Goal: Find specific page/section: Find specific page/section

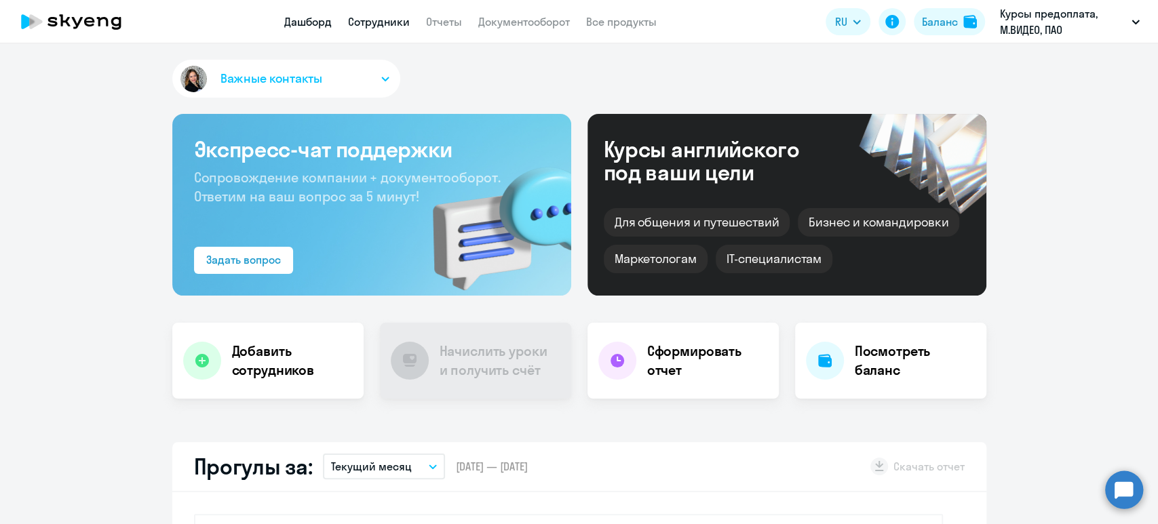
click at [392, 18] on link "Сотрудники" at bounding box center [379, 22] width 62 height 14
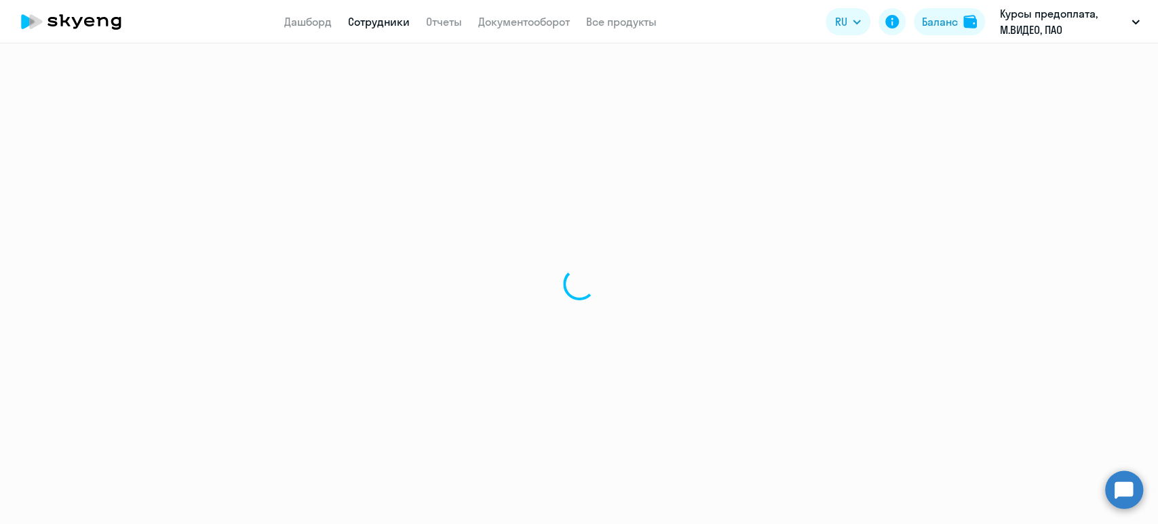
select select "30"
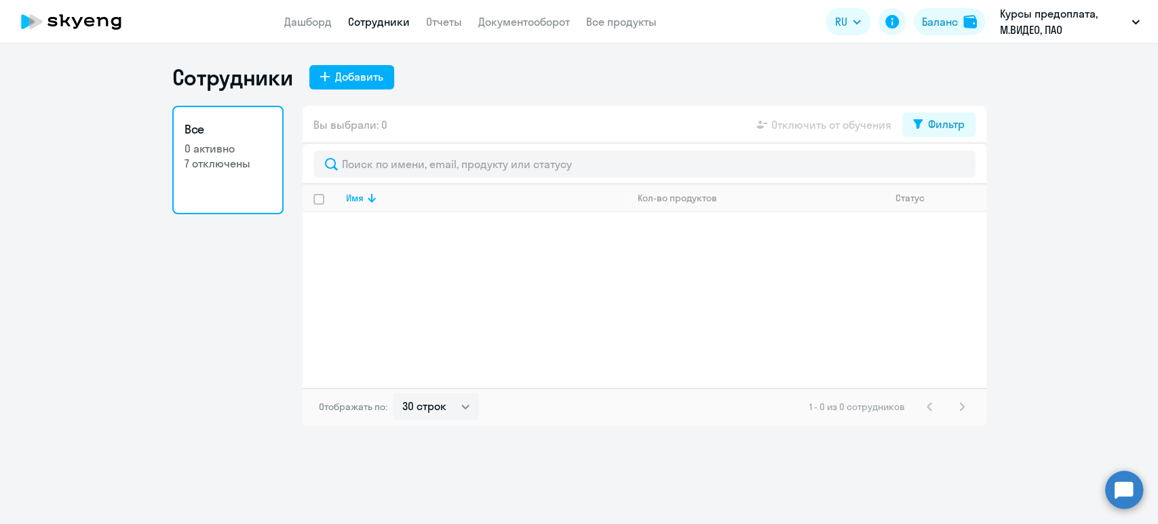
click at [254, 155] on p "0 активно" at bounding box center [227, 148] width 87 height 15
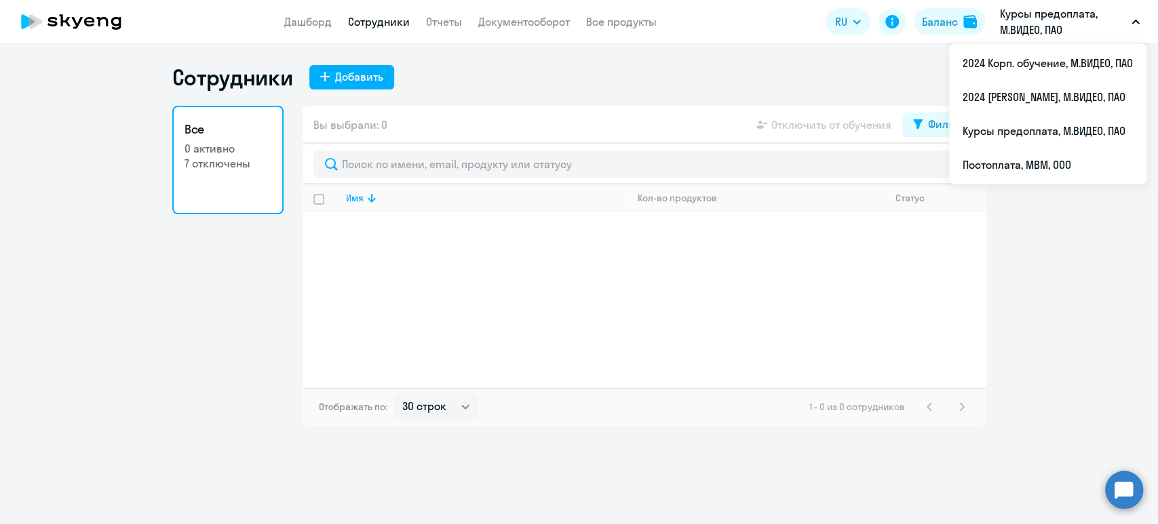
click at [1022, 25] on p "Курсы предоплата, М.ВИДЕО, ПАО" at bounding box center [1063, 21] width 126 height 33
click at [1063, 130] on li "Курсы предоплата, М.ВИДЕО, ПАО" at bounding box center [1047, 131] width 197 height 34
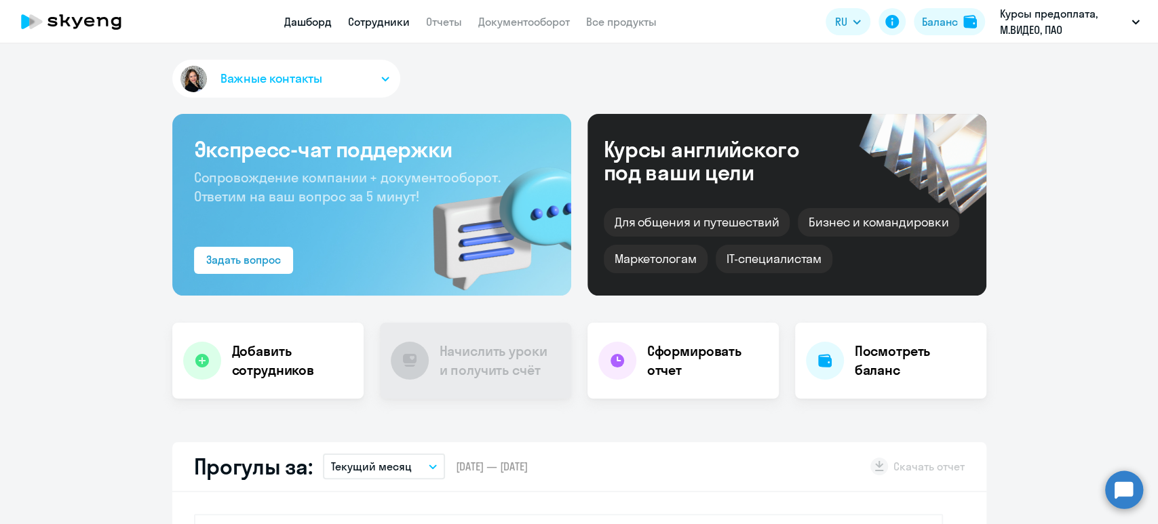
click at [396, 19] on link "Сотрудники" at bounding box center [379, 22] width 62 height 14
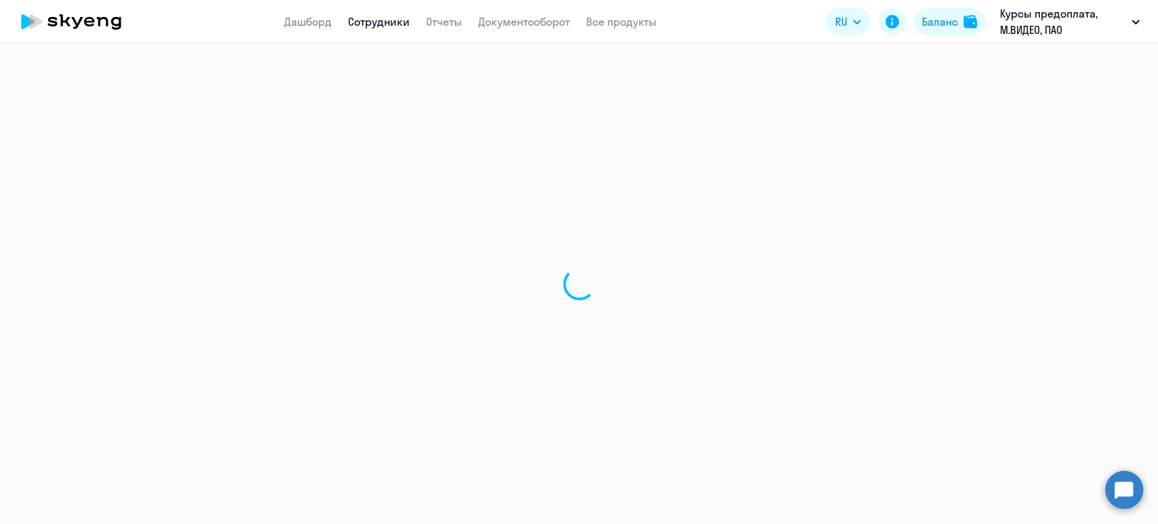
select select "30"
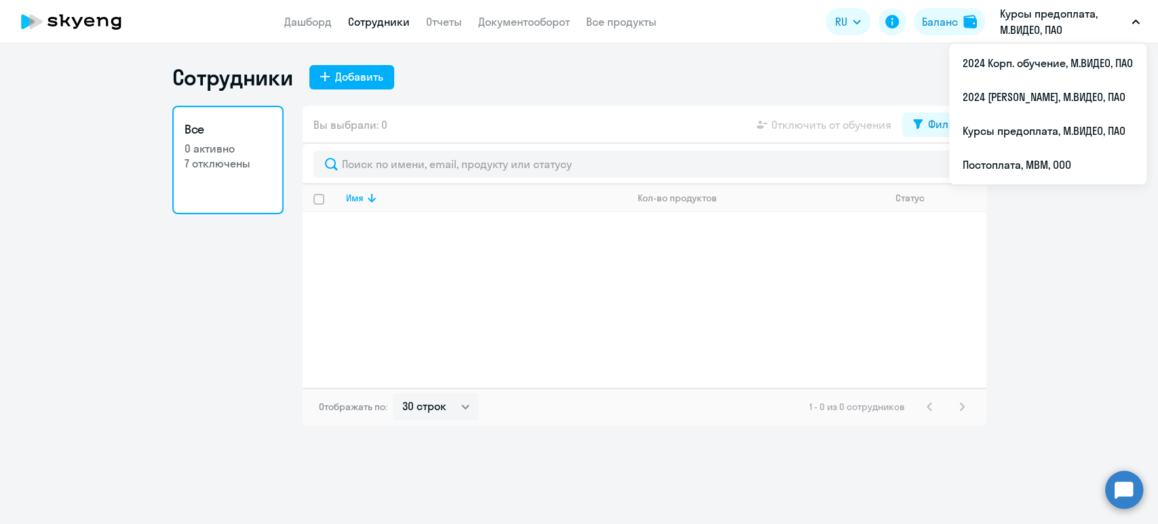
click at [1019, 16] on p "Курсы предоплата, М.ВИДЕО, ПАО" at bounding box center [1063, 21] width 126 height 33
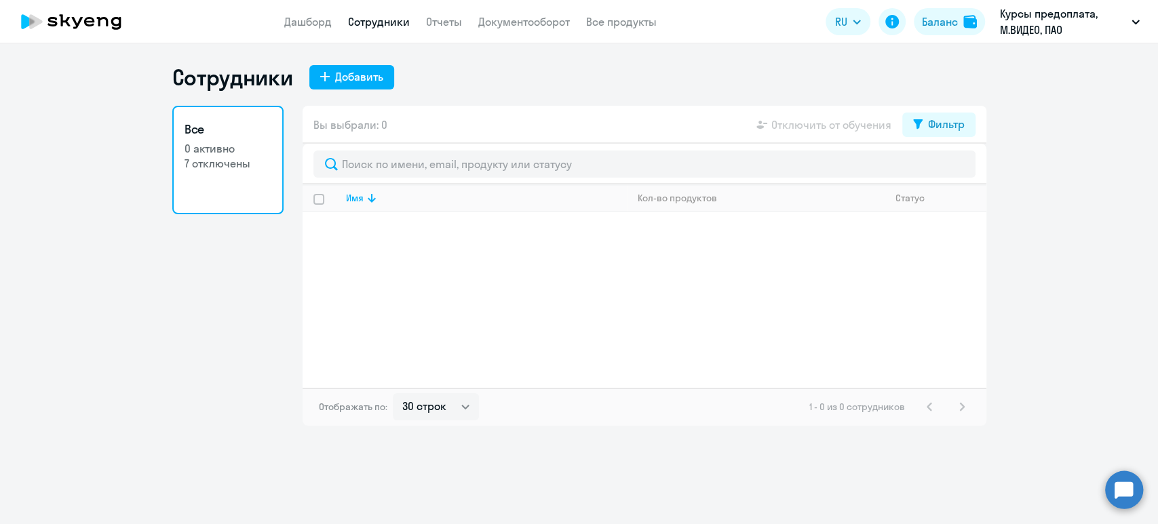
click at [1019, 16] on p "Курсы предоплата, М.ВИДЕО, ПАО" at bounding box center [1063, 21] width 126 height 33
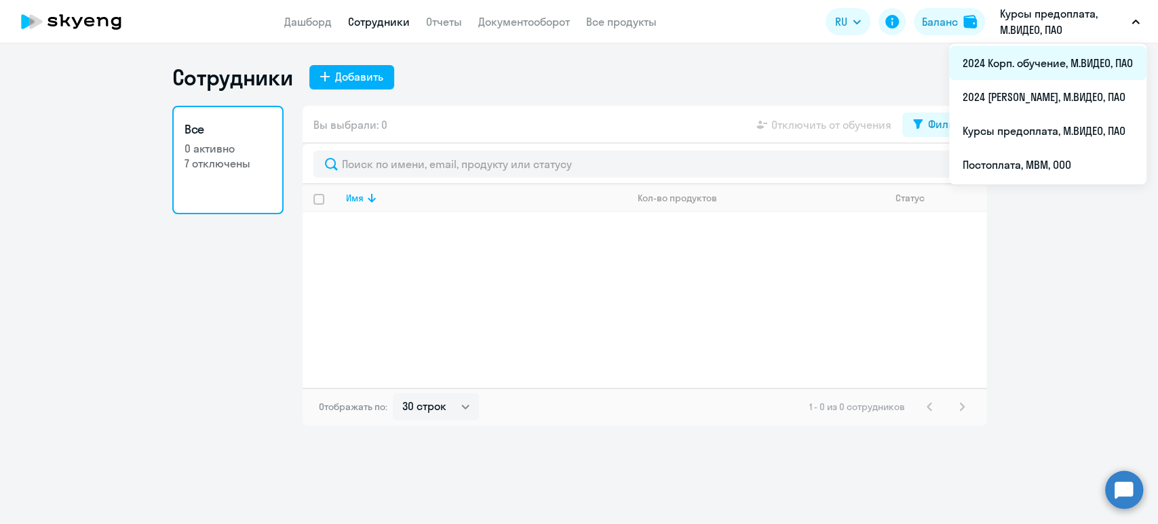
click at [1031, 63] on li "2024 Корп. обучение, М.ВИДЕО, ПАО" at bounding box center [1047, 63] width 197 height 34
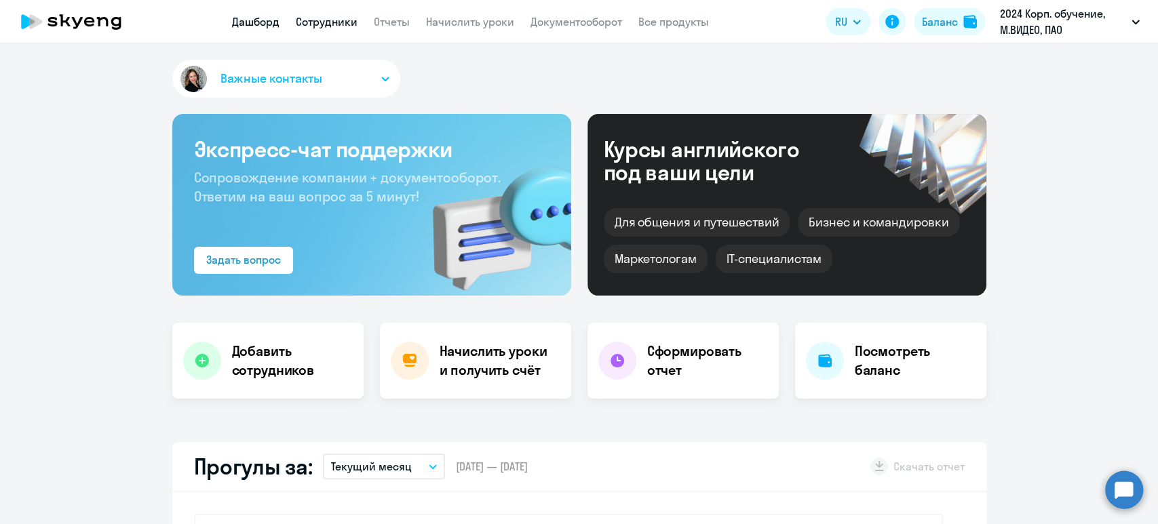
click at [347, 23] on link "Сотрудники" at bounding box center [327, 22] width 62 height 14
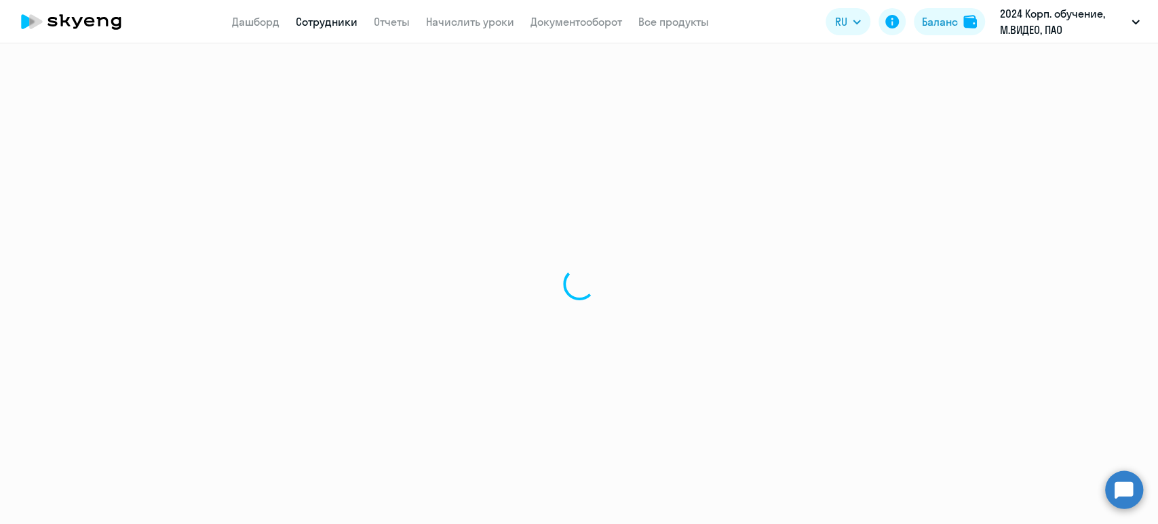
select select "30"
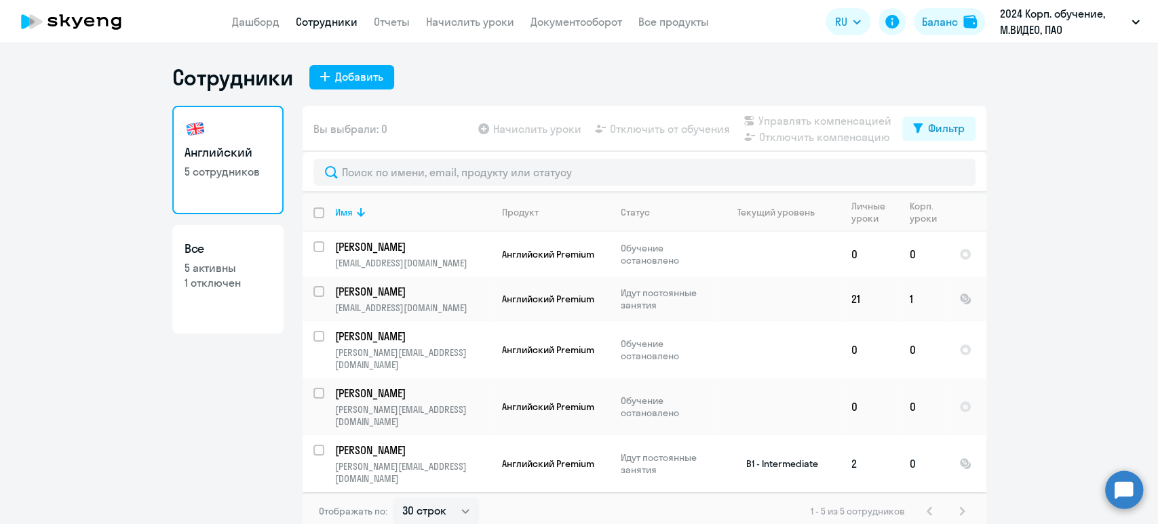
click at [450, 460] on p "[PERSON_NAME][EMAIL_ADDRESS][DOMAIN_NAME]" at bounding box center [412, 472] width 155 height 24
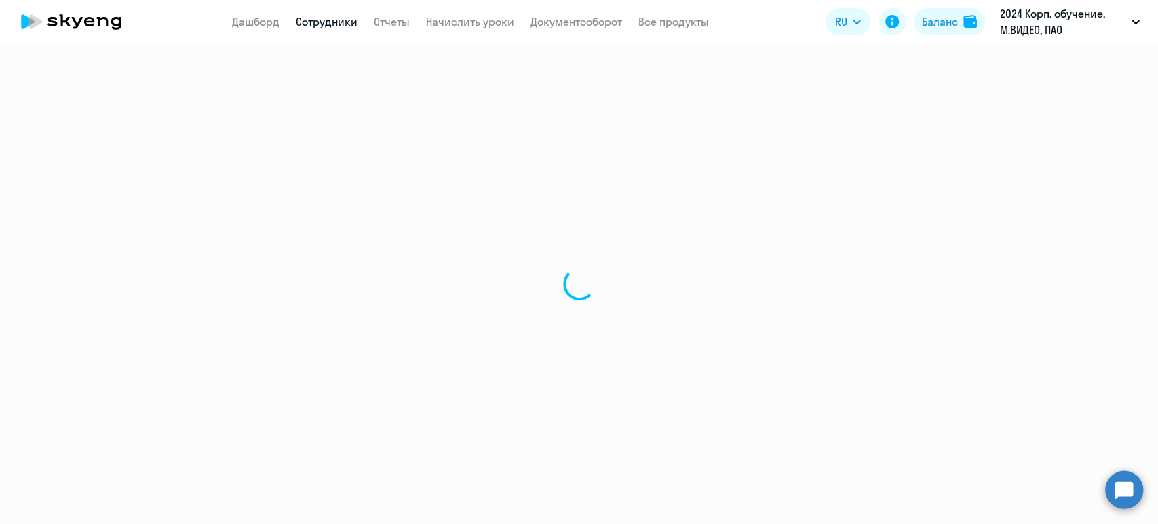
select select "english"
